Goal: Task Accomplishment & Management: Manage account settings

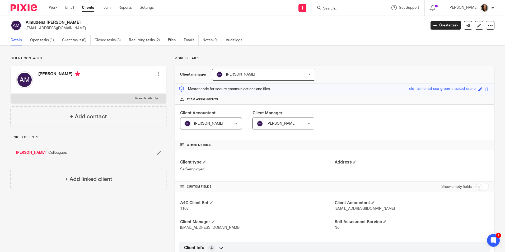
click at [350, 10] on input "Search" at bounding box center [347, 8] width 48 height 5
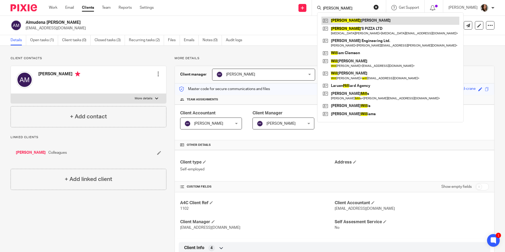
type input "jill"
click at [350, 20] on link at bounding box center [391, 21] width 138 height 8
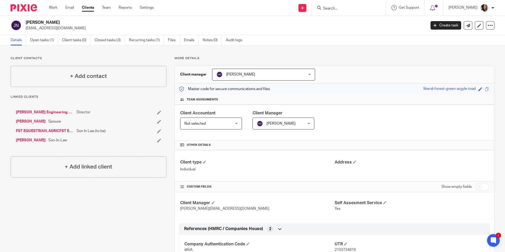
click at [86, 8] on link "Clients" at bounding box center [88, 7] width 12 height 5
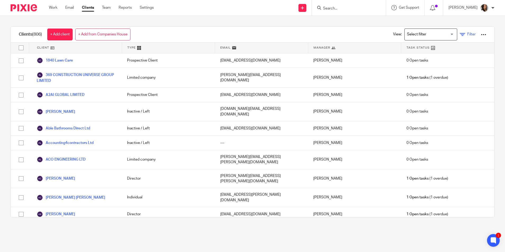
click at [467, 34] on span "Filter" at bounding box center [471, 35] width 8 height 4
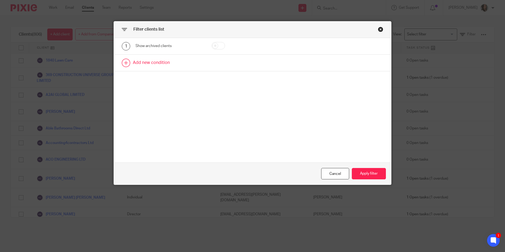
click at [158, 64] on link at bounding box center [252, 63] width 277 height 16
click at [165, 63] on div "Field" at bounding box center [165, 64] width 51 height 11
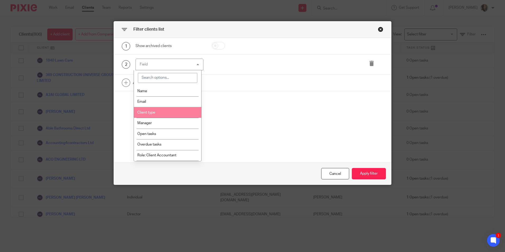
click at [166, 109] on li "Client type" at bounding box center [167, 112] width 67 height 11
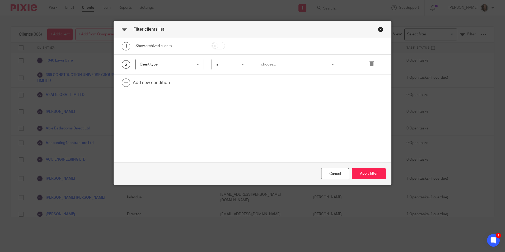
click at [276, 64] on div "choose..." at bounding box center [292, 64] width 62 height 11
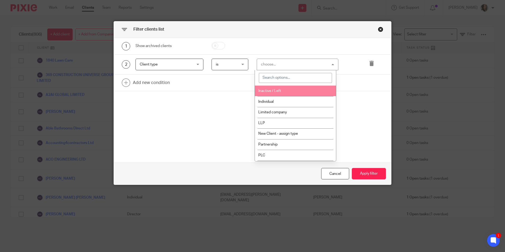
scroll to position [26, 0]
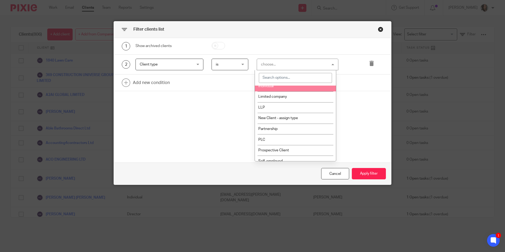
click at [278, 90] on li "Individual" at bounding box center [295, 86] width 81 height 11
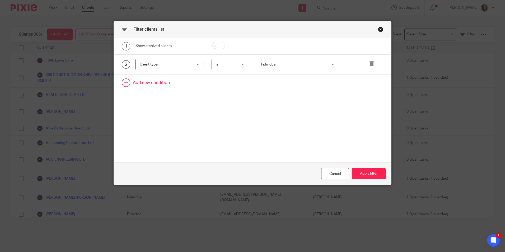
click at [162, 82] on link at bounding box center [252, 83] width 277 height 16
click at [162, 82] on div "Field" at bounding box center [165, 84] width 51 height 11
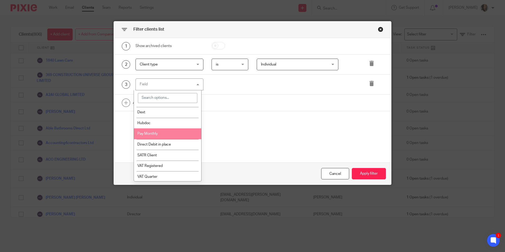
scroll to position [344, 0]
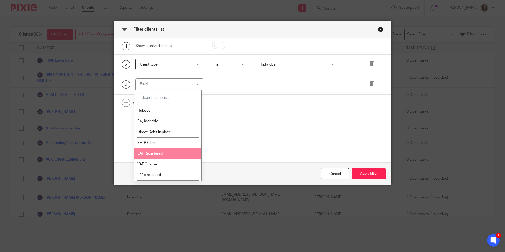
click at [162, 155] on span "VAT Registered" at bounding box center [149, 154] width 25 height 4
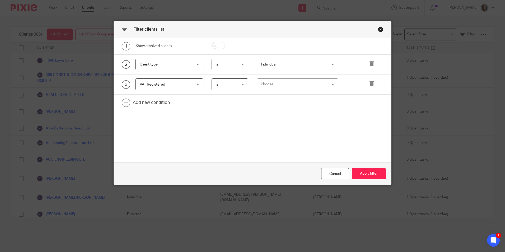
click at [265, 81] on div "choose..." at bounding box center [292, 84] width 62 height 11
click at [268, 96] on li "Yes" at bounding box center [295, 95] width 81 height 11
click at [367, 170] on button "Apply filter" at bounding box center [369, 173] width 34 height 11
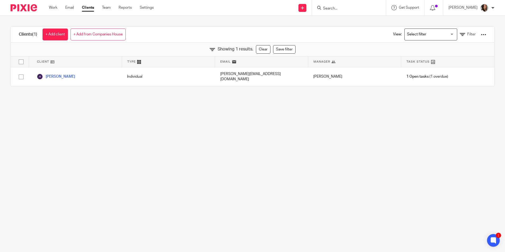
click at [26, 34] on h1 "Clients (1)" at bounding box center [28, 35] width 18 height 6
click at [447, 34] on div "Search for option" at bounding box center [430, 34] width 50 height 10
click at [467, 34] on span "Filter" at bounding box center [471, 35] width 8 height 4
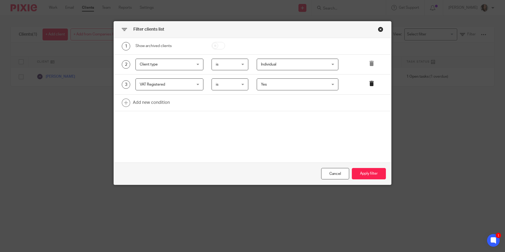
click at [369, 82] on icon at bounding box center [371, 83] width 5 height 5
click at [361, 173] on button "Apply filter" at bounding box center [369, 173] width 34 height 11
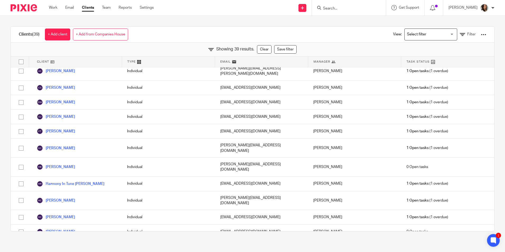
scroll to position [0, 0]
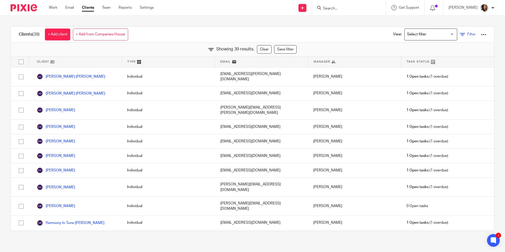
click at [460, 33] on link "Filter" at bounding box center [468, 35] width 16 height 6
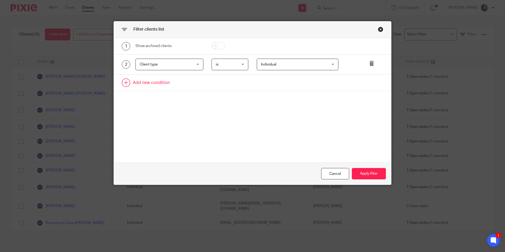
click at [140, 80] on link at bounding box center [252, 83] width 277 height 16
click at [249, 65] on div "Individual Individual Charity Inactive / Left Individual Limited company LLP Ne…" at bounding box center [293, 65] width 90 height 12
click at [240, 65] on span "is" at bounding box center [229, 64] width 26 height 11
click at [237, 86] on li "is not" at bounding box center [228, 86] width 36 height 11
click at [266, 68] on span "Individual" at bounding box center [292, 64] width 62 height 11
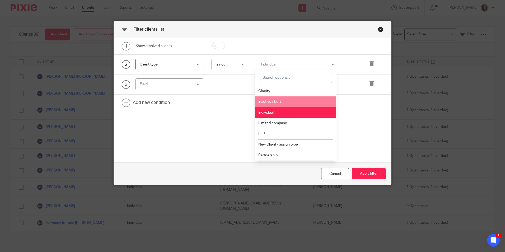
click at [280, 98] on li "Inactive / Left" at bounding box center [295, 101] width 81 height 11
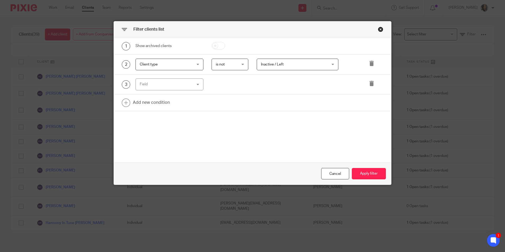
click at [157, 85] on div "Field" at bounding box center [165, 84] width 51 height 11
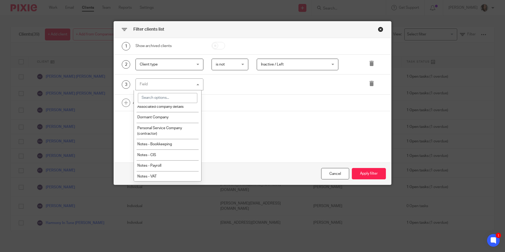
scroll to position [552, 0]
click at [164, 175] on li "Notes - VAT" at bounding box center [167, 176] width 67 height 11
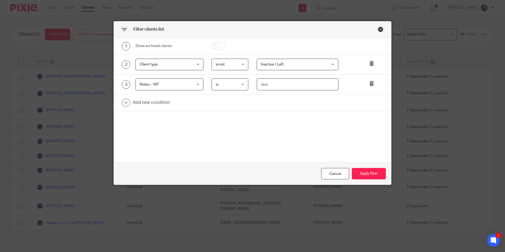
click at [278, 79] on input "text" at bounding box center [298, 84] width 82 height 12
click at [279, 84] on input "text" at bounding box center [298, 84] width 82 height 12
click at [175, 83] on span "Notes - VAT" at bounding box center [165, 84] width 51 height 11
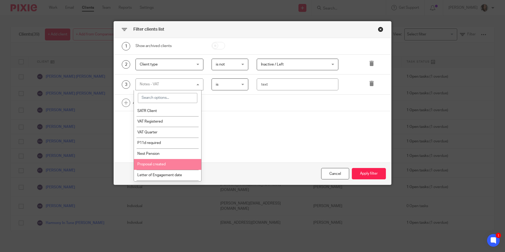
scroll to position [367, 0]
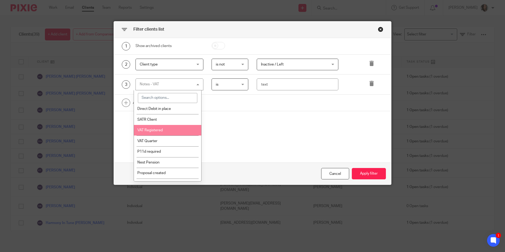
click at [168, 128] on li "VAT Registered" at bounding box center [167, 130] width 67 height 11
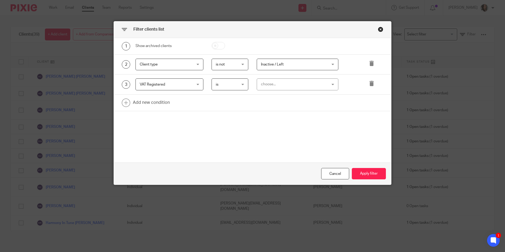
click at [277, 80] on div "choose..." at bounding box center [292, 84] width 62 height 11
click at [279, 95] on li "Yes" at bounding box center [295, 95] width 81 height 11
click at [368, 173] on button "Apply filter" at bounding box center [369, 173] width 34 height 11
click at [364, 172] on button "Apply filter" at bounding box center [369, 173] width 34 height 11
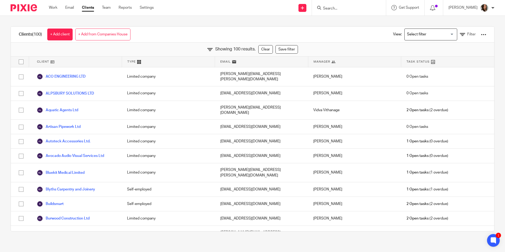
click at [135, 62] on div "Type" at bounding box center [168, 62] width 93 height 11
click at [127, 61] on span "Type" at bounding box center [131, 61] width 8 height 4
click at [129, 61] on span "Type" at bounding box center [131, 61] width 8 height 4
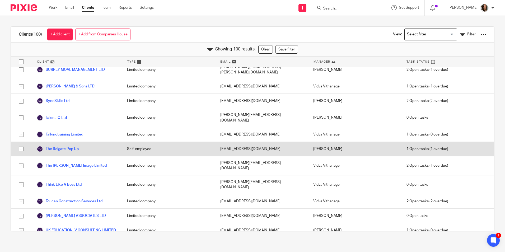
scroll to position [1332, 0]
